Goal: Task Accomplishment & Management: Use online tool/utility

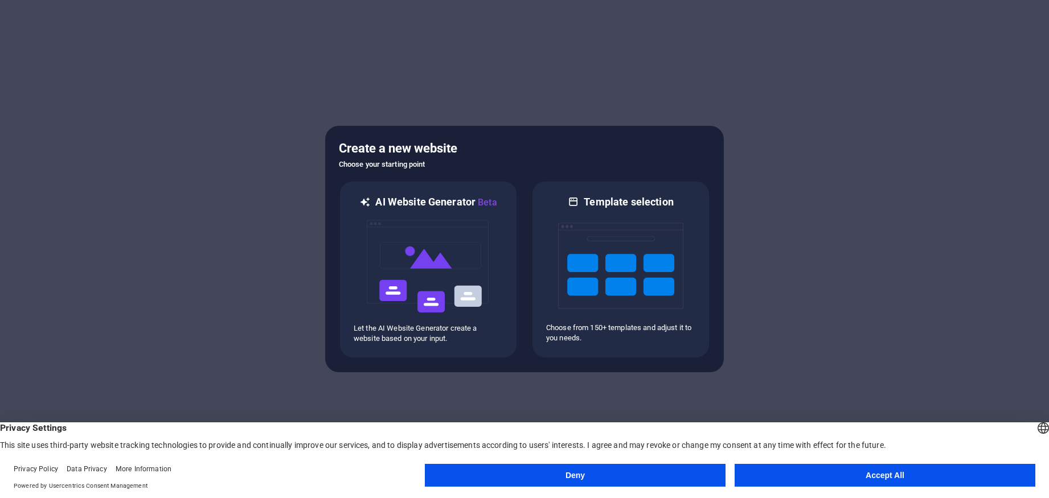
click at [888, 477] on button "Accept All" at bounding box center [885, 475] width 301 height 23
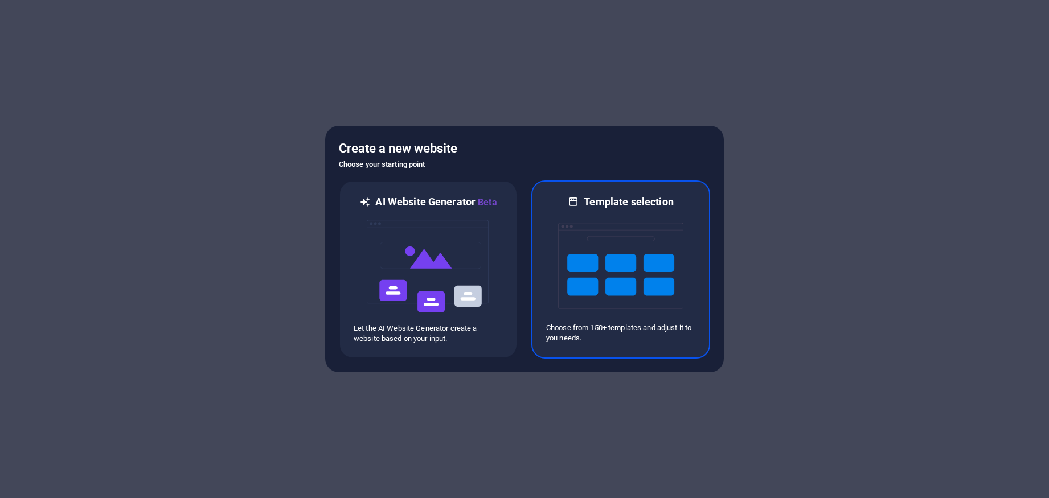
click at [635, 222] on img at bounding box center [620, 266] width 125 height 114
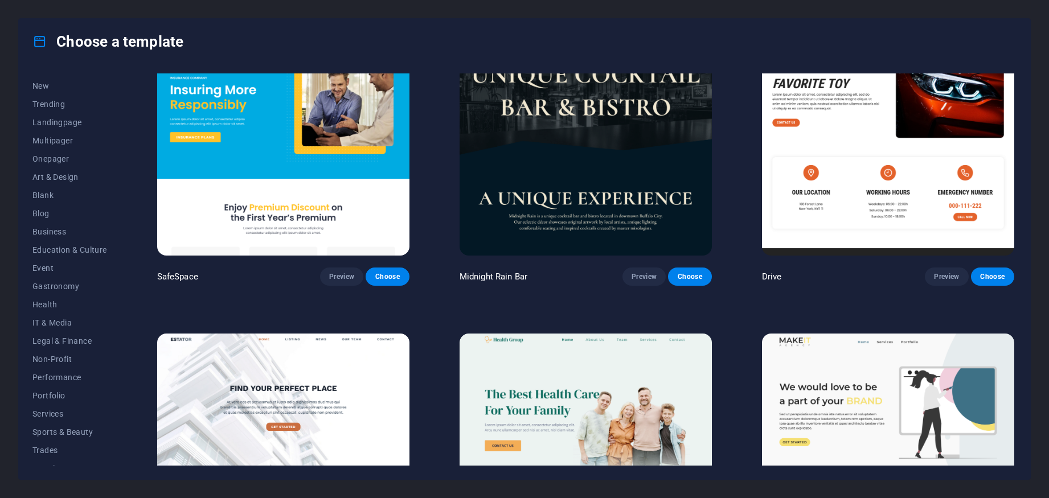
scroll to position [63, 0]
drag, startPoint x: 120, startPoint y: 167, endPoint x: 134, endPoint y: 122, distance: 46.8
click at [134, 119] on div "All Templates My Templates New Trending Landingpage Multipager Onepager Art & D…" at bounding box center [525, 271] width 1012 height 415
drag, startPoint x: 120, startPoint y: 321, endPoint x: 128, endPoint y: 264, distance: 57.5
click at [128, 264] on div "All Templates My Templates New Trending Landingpage Multipager Onepager Art & D…" at bounding box center [525, 271] width 1012 height 415
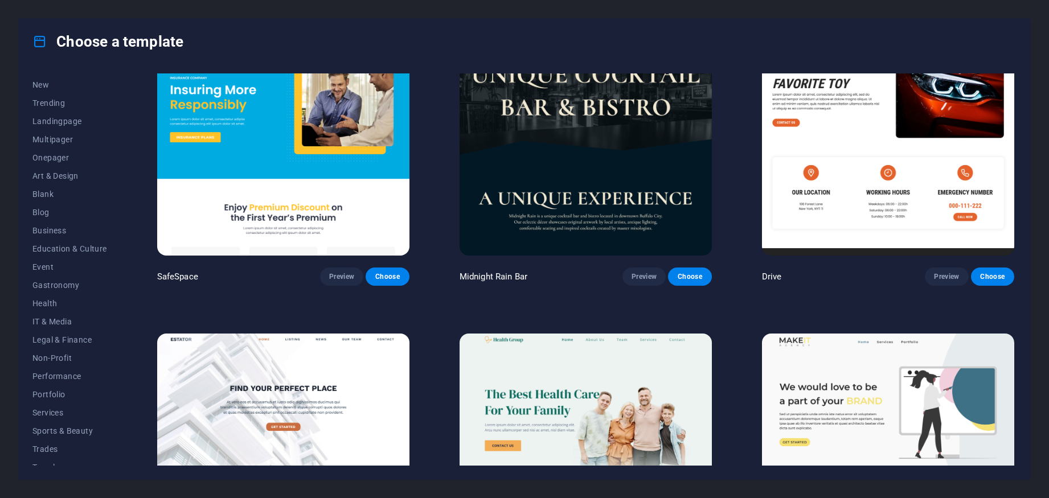
scroll to position [0, 0]
click at [38, 264] on span "Business" at bounding box center [69, 264] width 75 height 9
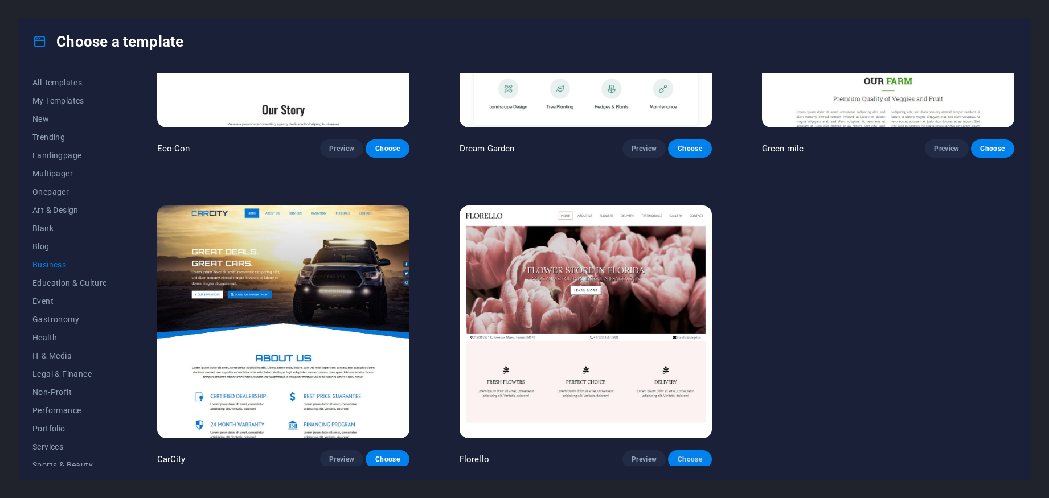
click at [691, 458] on span "Choose" at bounding box center [689, 459] width 25 height 9
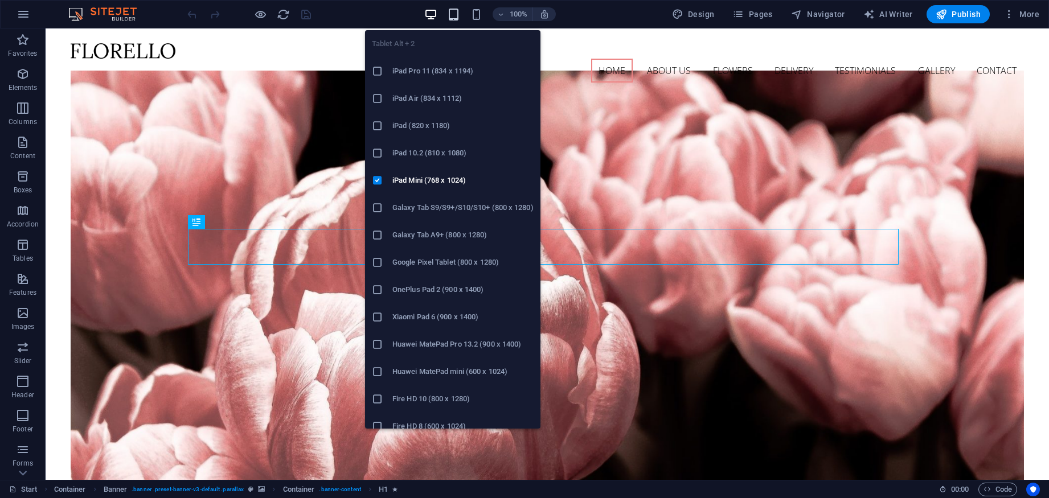
click at [460, 14] on icon "button" at bounding box center [453, 14] width 13 height 13
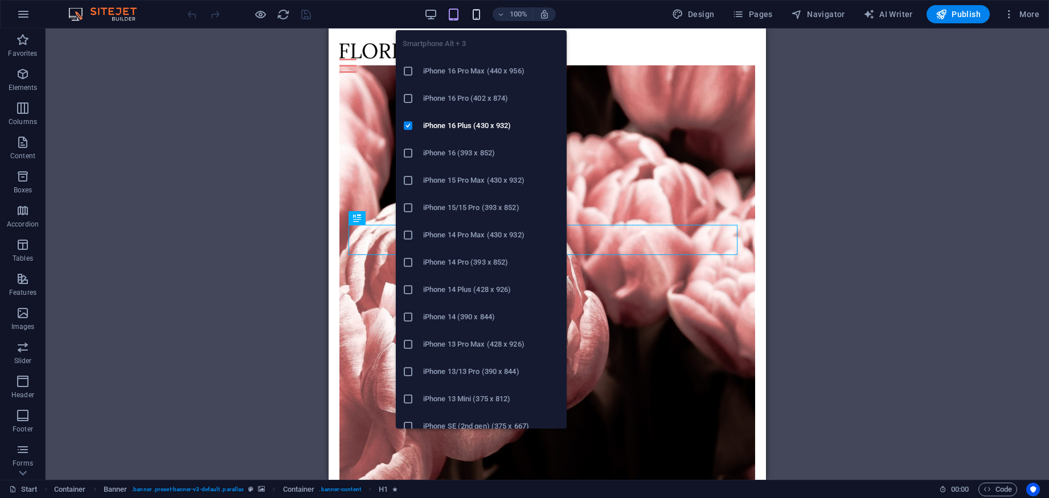
click at [475, 10] on icon "button" at bounding box center [476, 14] width 13 height 13
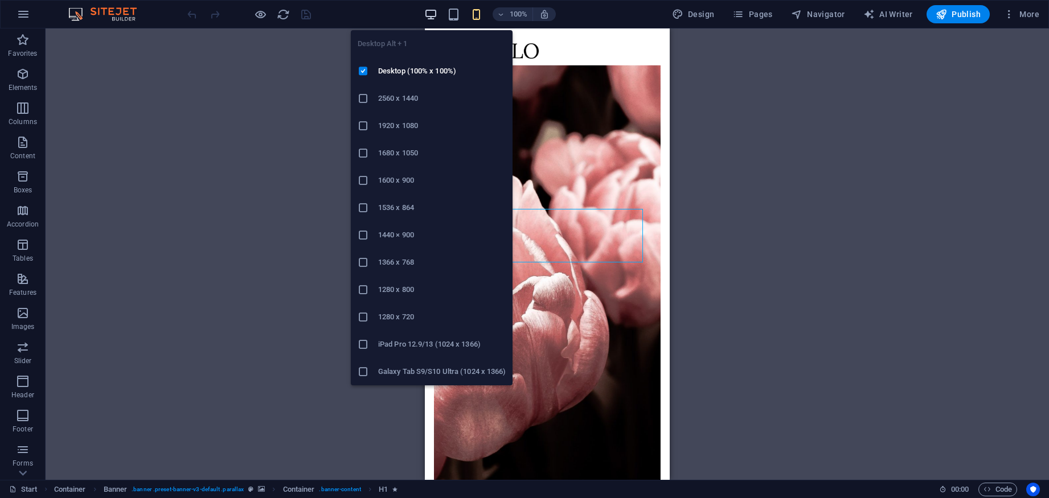
click at [428, 15] on icon "button" at bounding box center [430, 14] width 13 height 13
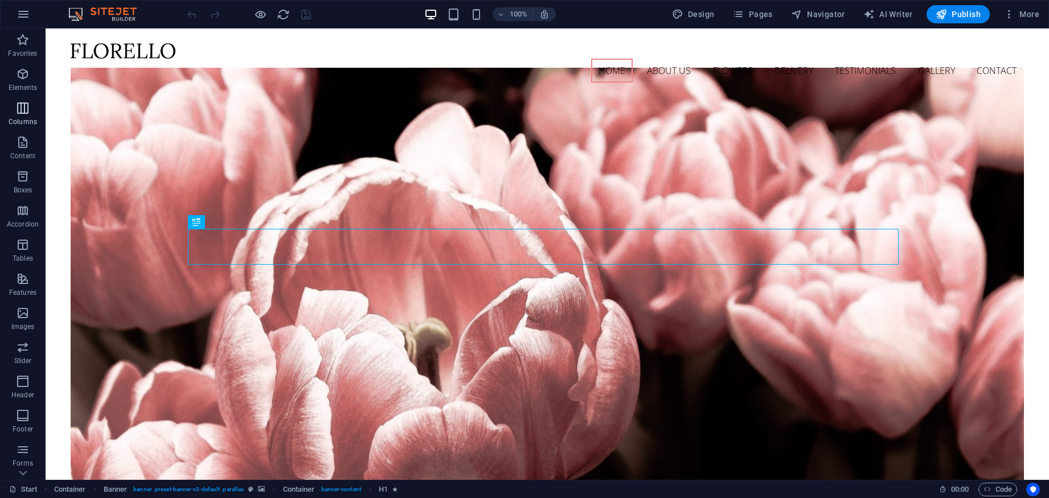
click at [11, 109] on span "Columns" at bounding box center [23, 114] width 46 height 27
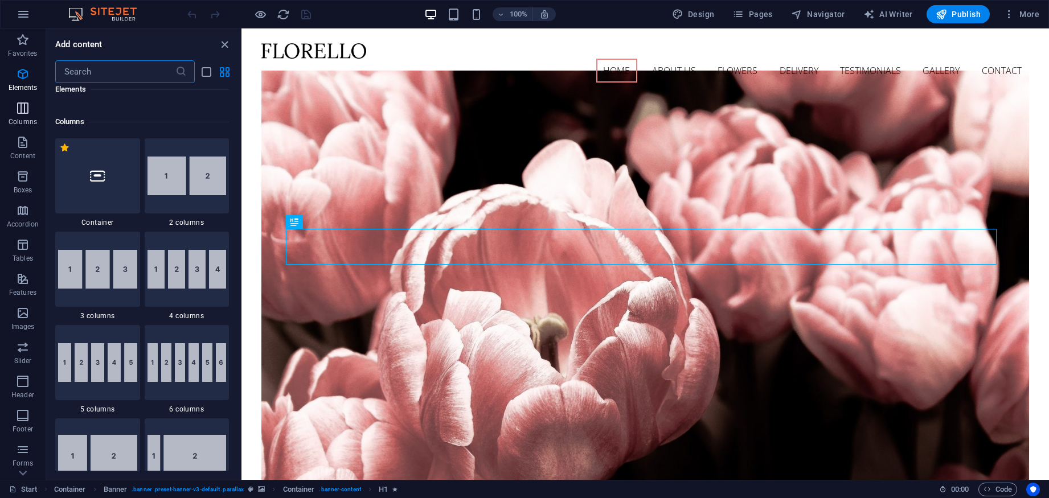
scroll to position [564, 0]
